Goal: Information Seeking & Learning: Learn about a topic

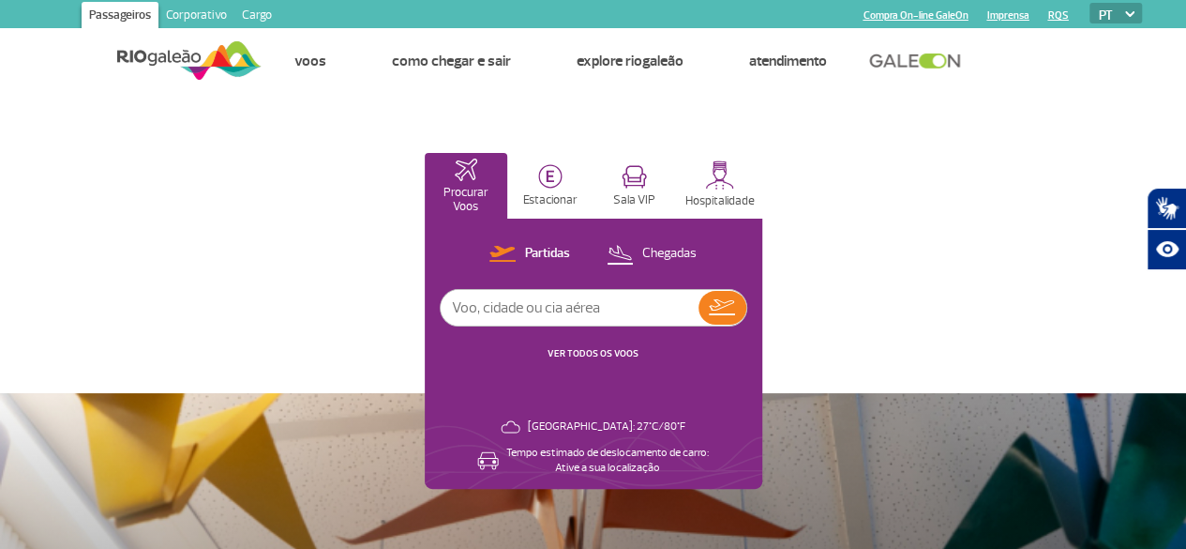
click at [199, 14] on link "Corporativo" at bounding box center [197, 17] width 76 height 30
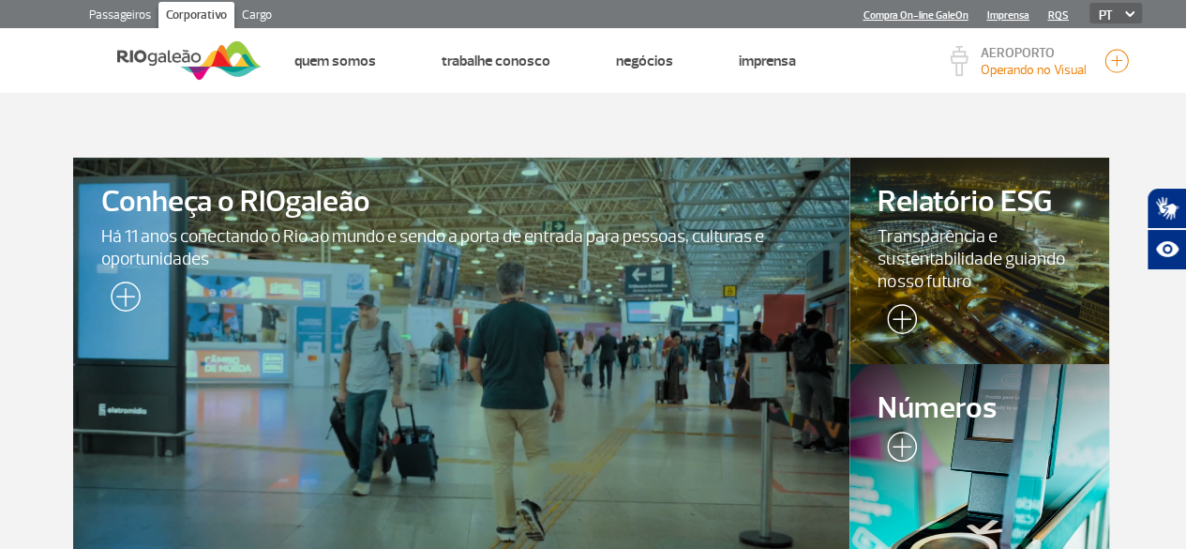
click at [927, 409] on span "Números" at bounding box center [979, 408] width 203 height 33
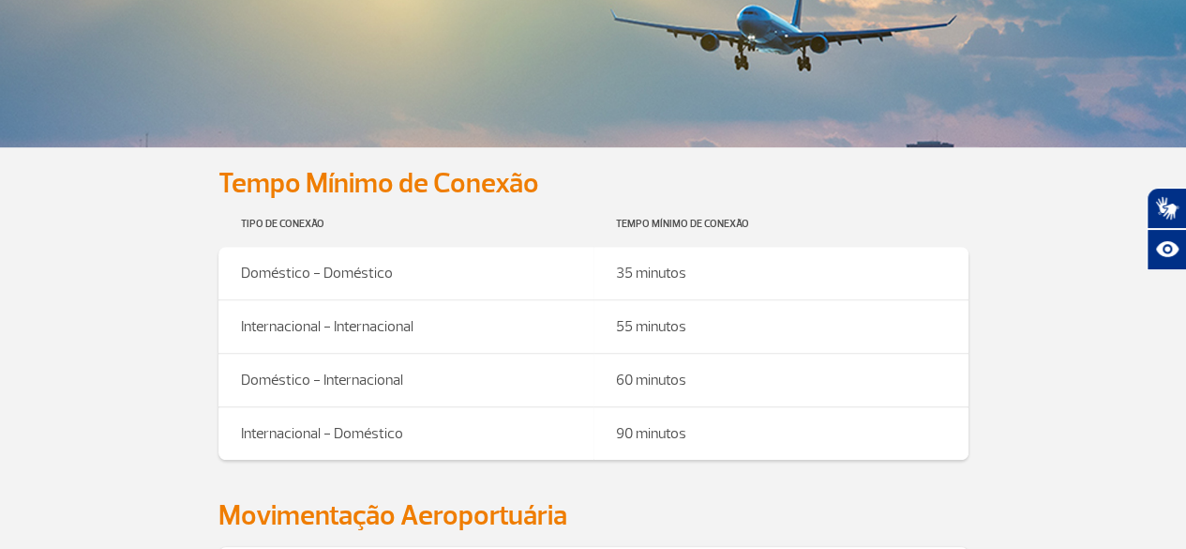
scroll to position [844, 0]
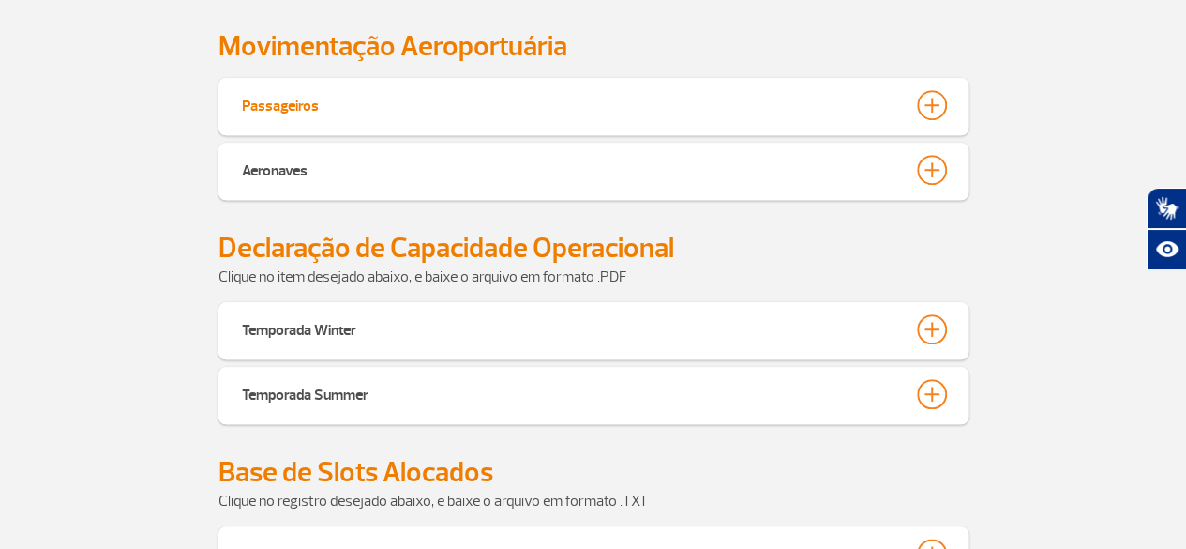
click at [477, 113] on button "Passageiros" at bounding box center [593, 105] width 705 height 32
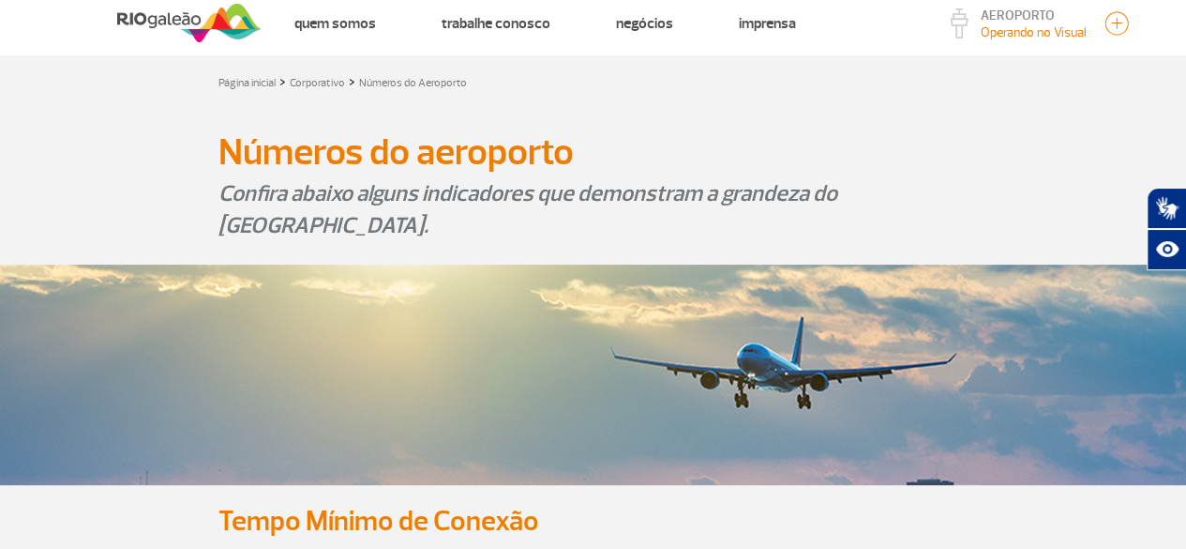
scroll to position [0, 0]
